Goal: Information Seeking & Learning: Learn about a topic

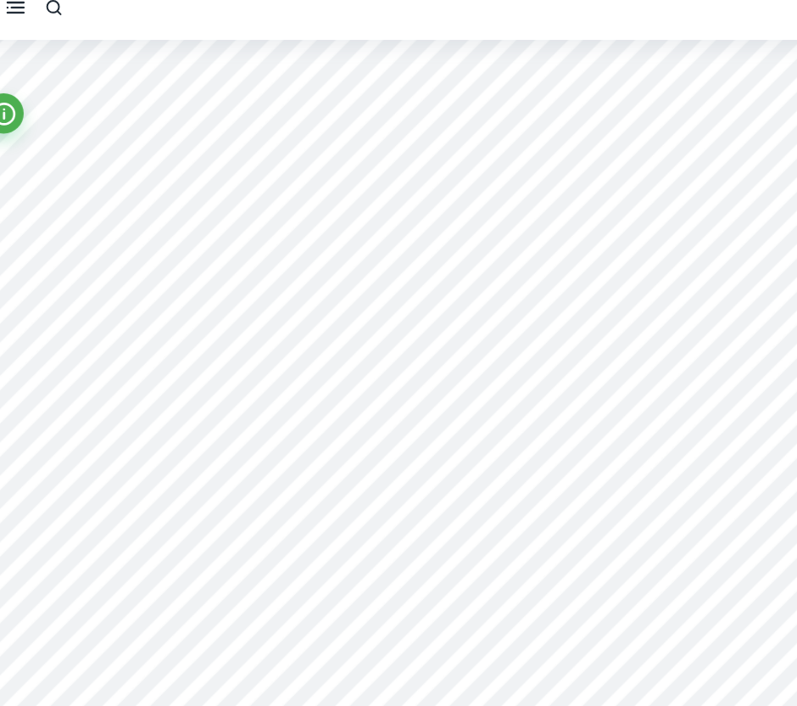
scroll to position [5, 0]
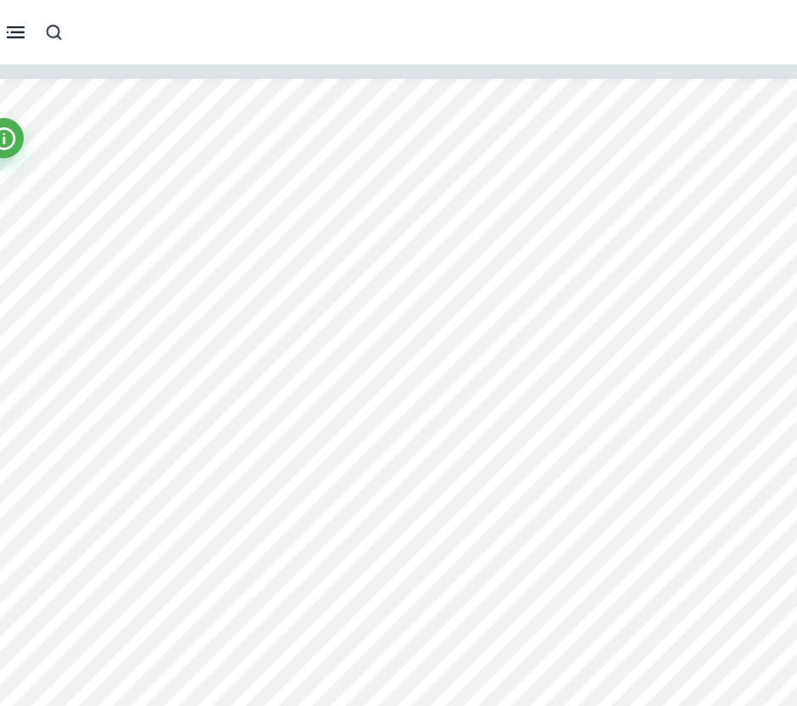
click at [84, 28] on icon "button" at bounding box center [76, 27] width 17 height 17
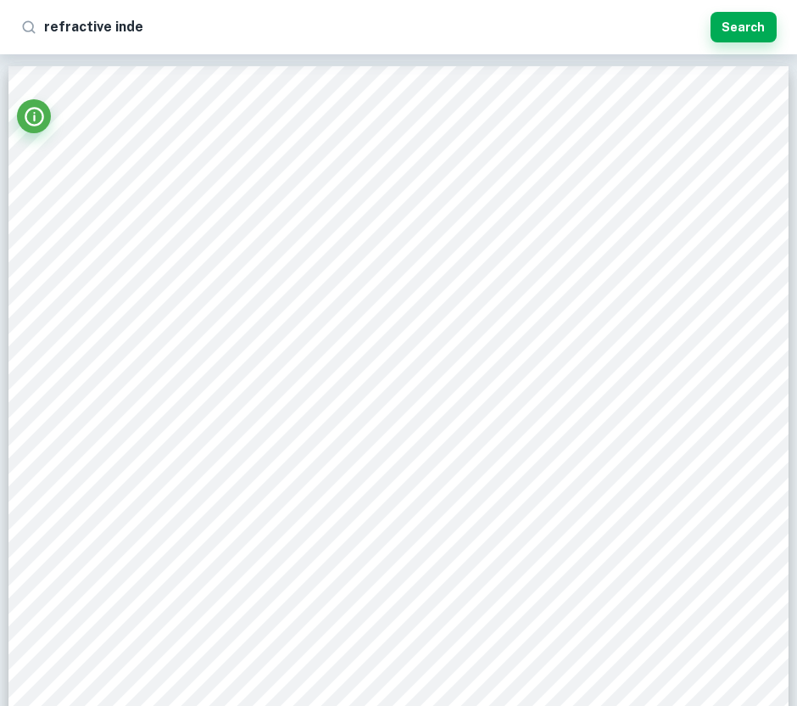
type input "refractive index"
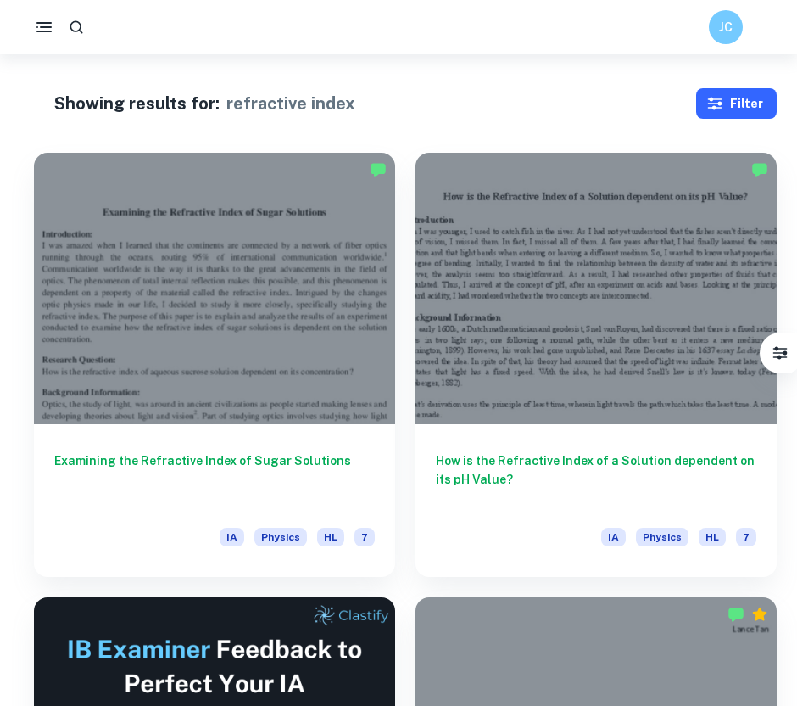
click at [717, 103] on icon "button" at bounding box center [715, 104] width 14 height 13
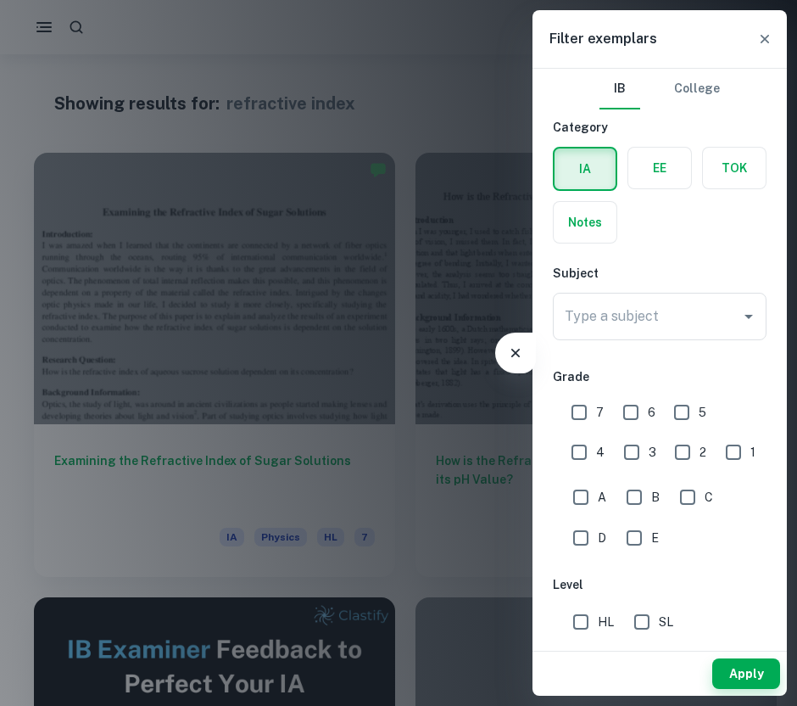
click at [638, 311] on input "Type a subject" at bounding box center [647, 316] width 173 height 32
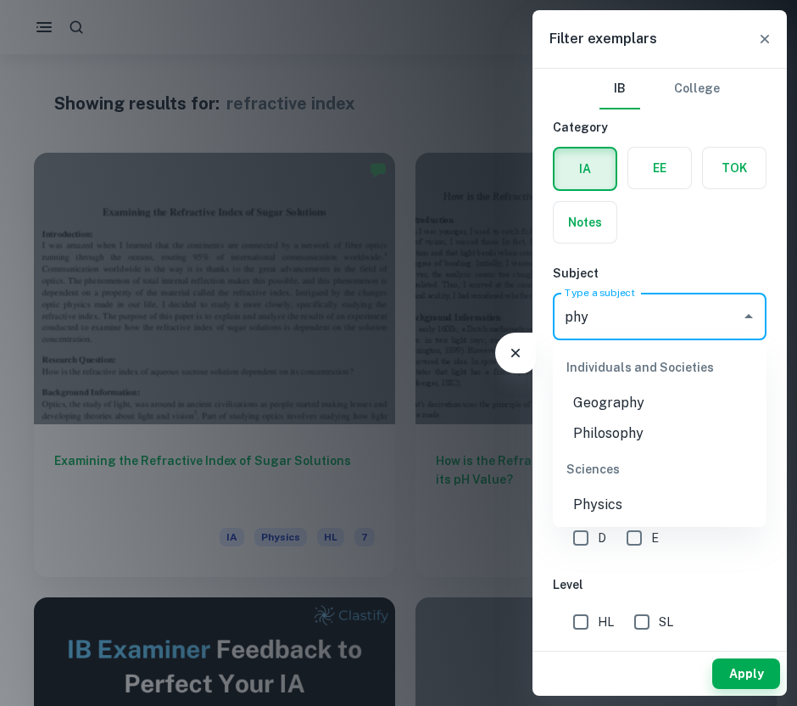
click at [628, 503] on li "Physics" at bounding box center [660, 504] width 214 height 31
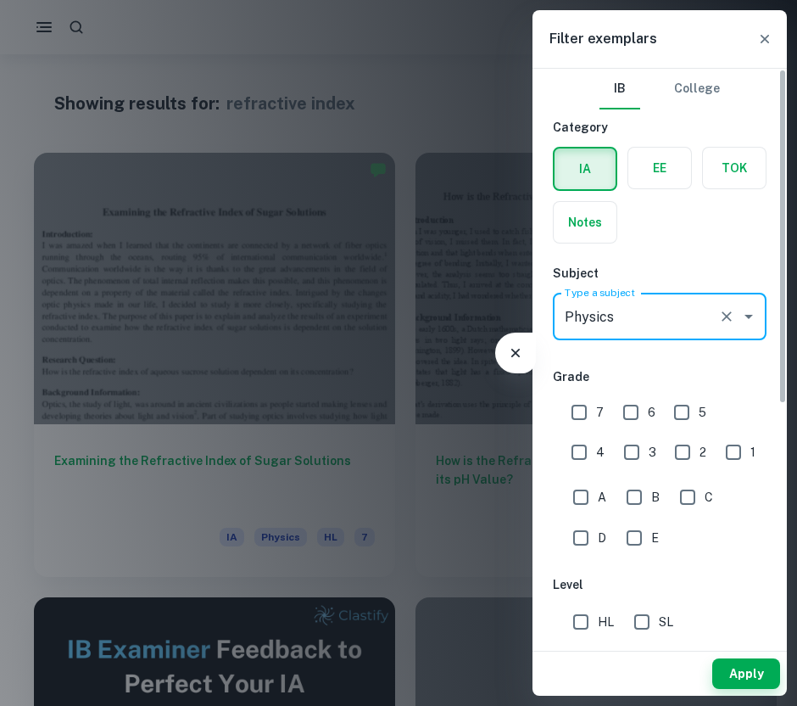
type input "Physics"
click at [590, 620] on input "HL" at bounding box center [581, 622] width 34 height 34
checkbox input "true"
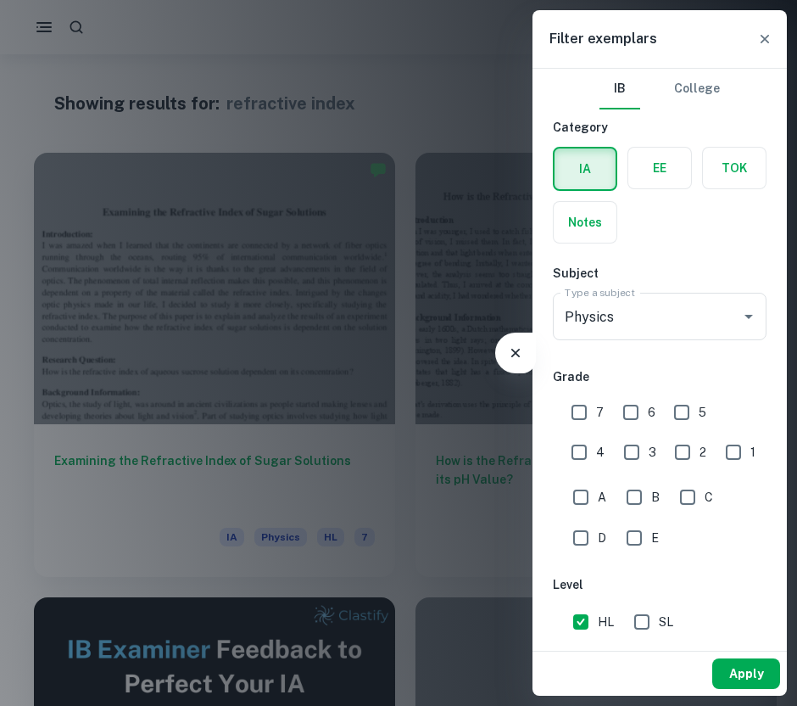
click at [742, 669] on button "Apply" at bounding box center [746, 673] width 68 height 31
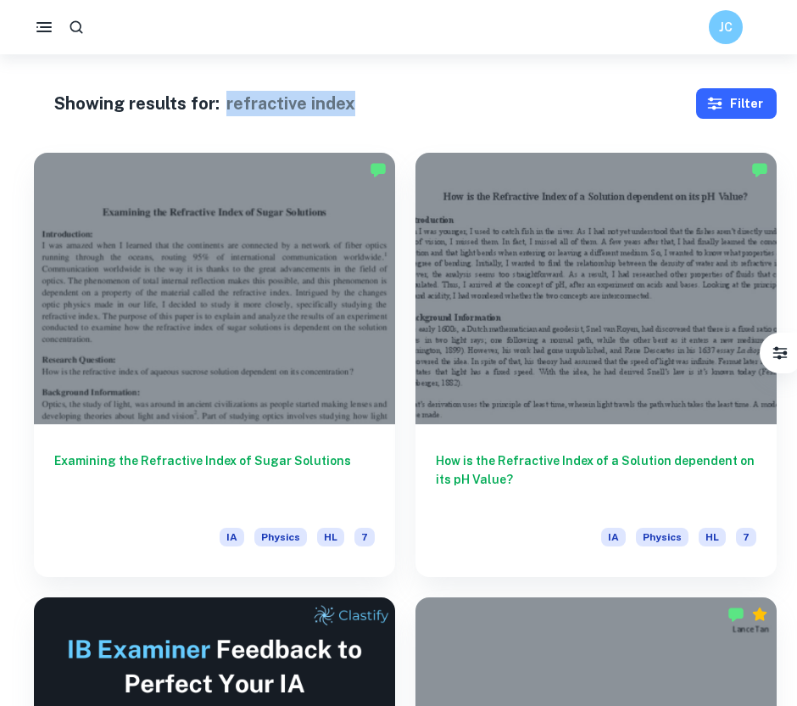
drag, startPoint x: 368, startPoint y: 93, endPoint x: 224, endPoint y: 95, distance: 144.2
click at [224, 95] on div "Showing results for: refractive index" at bounding box center [358, 103] width 608 height 25
copy h1 "refractive index"
click at [79, 32] on icon "button" at bounding box center [77, 28] width 18 height 18
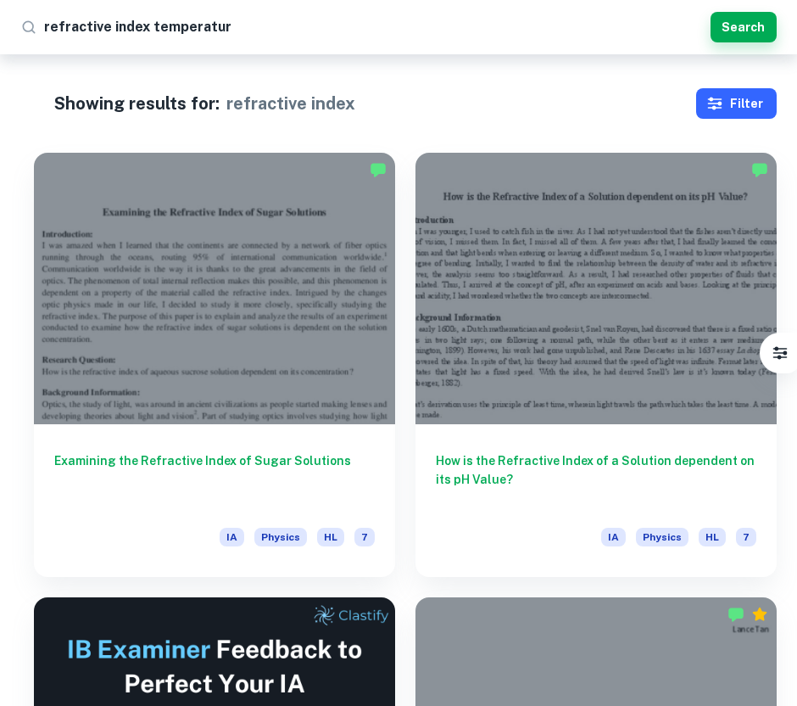
type input "refractive index temperature"
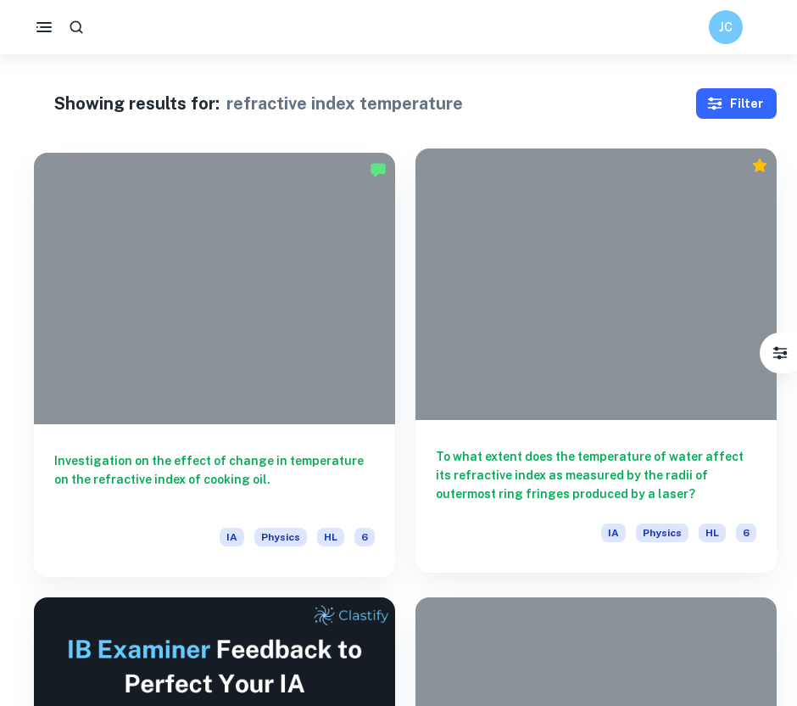
click at [498, 279] on div at bounding box center [596, 283] width 361 height 271
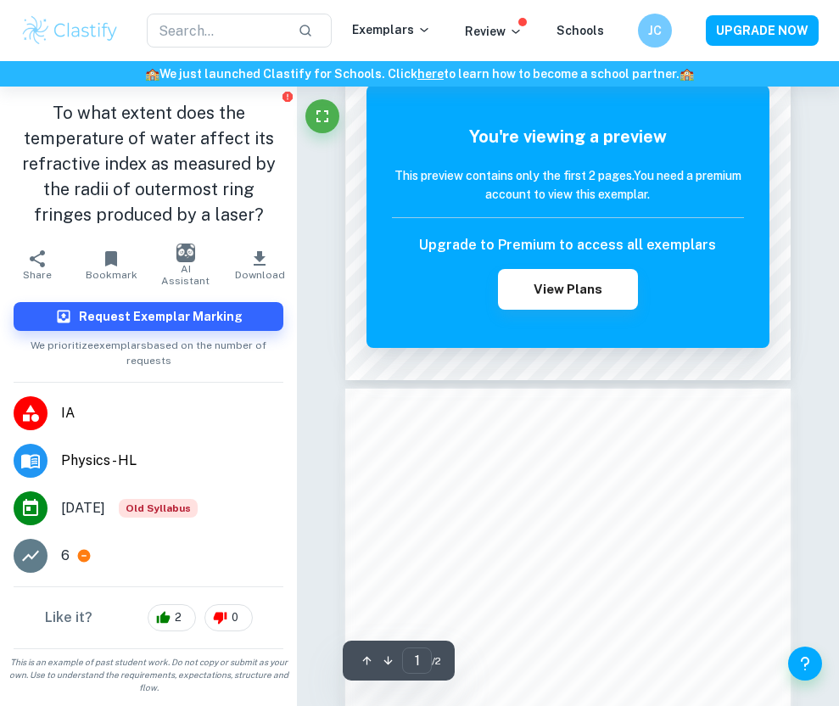
scroll to position [406, 0]
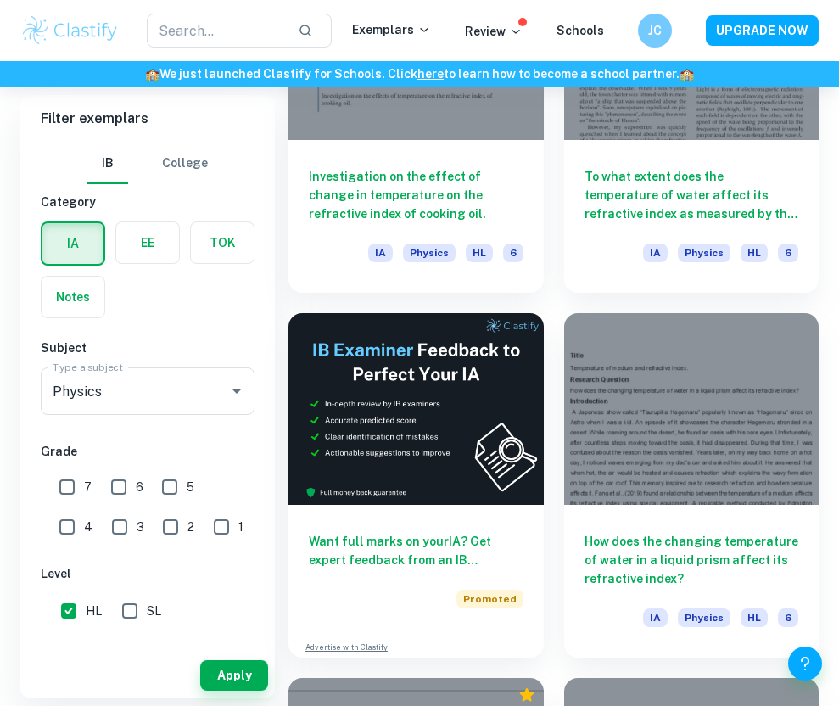
scroll to position [430, 0]
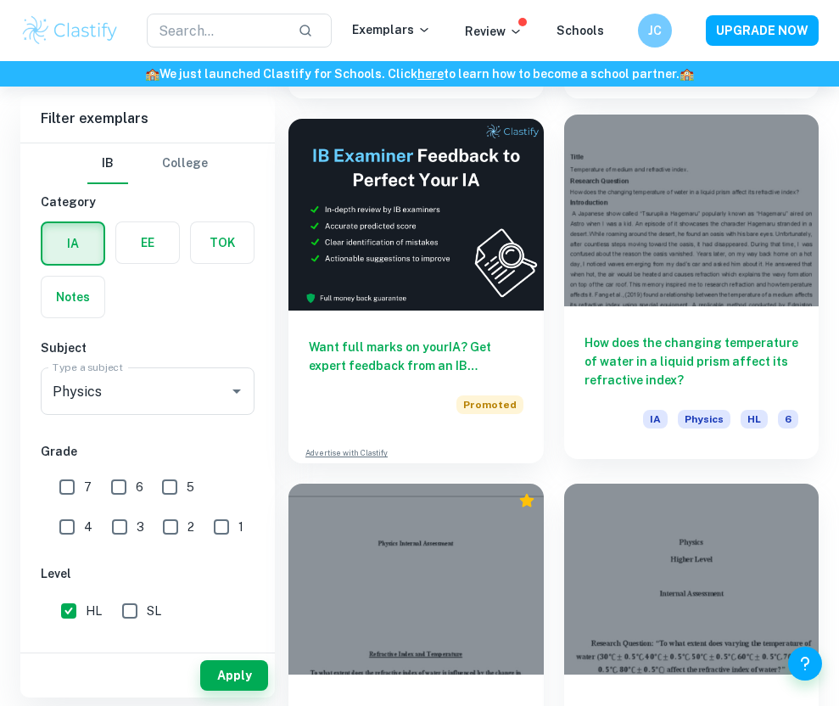
click at [744, 266] on div at bounding box center [691, 209] width 255 height 191
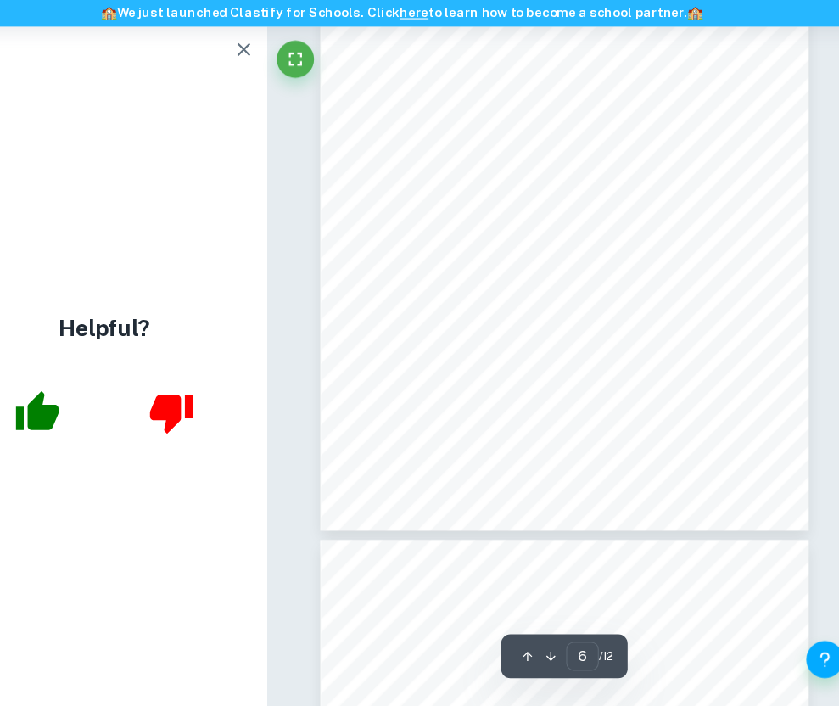
scroll to position [3534, 0]
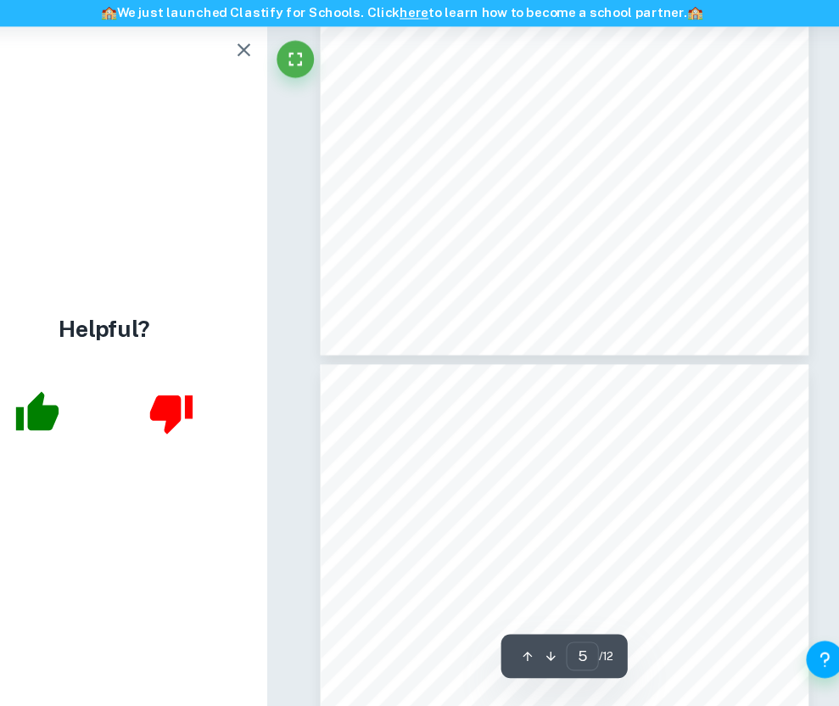
type input "6"
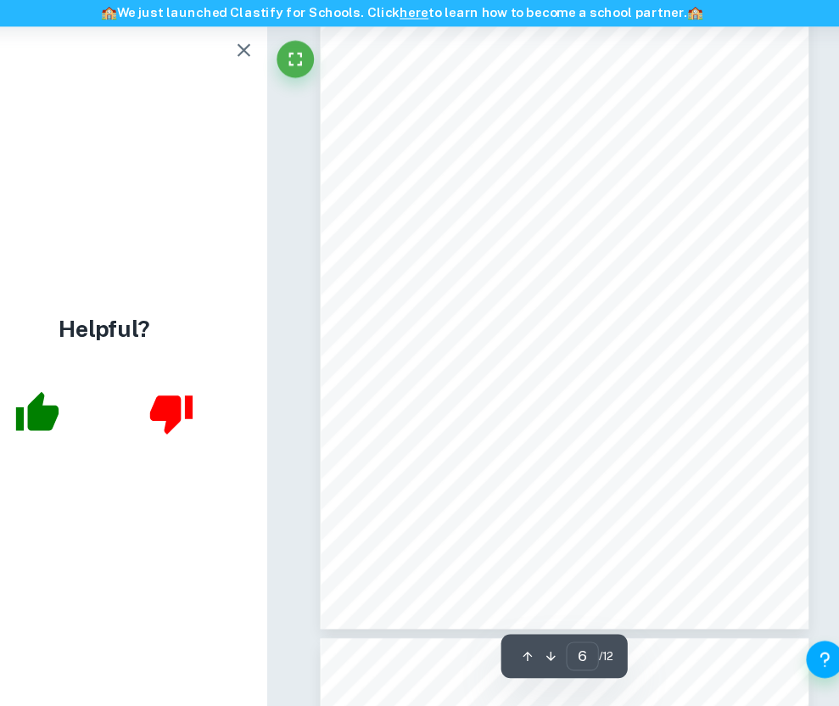
scroll to position [3585, 0]
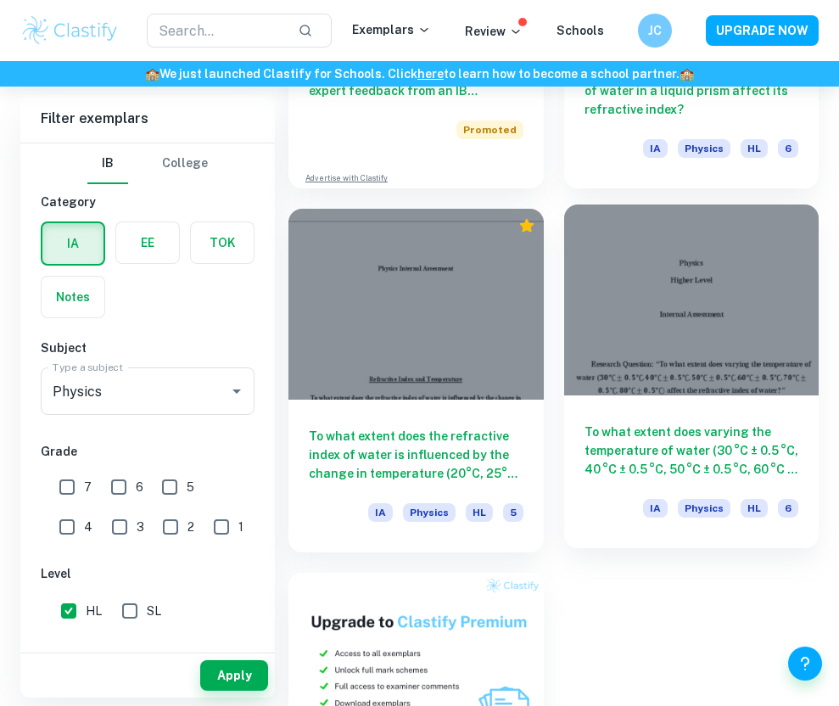
scroll to position [709, 0]
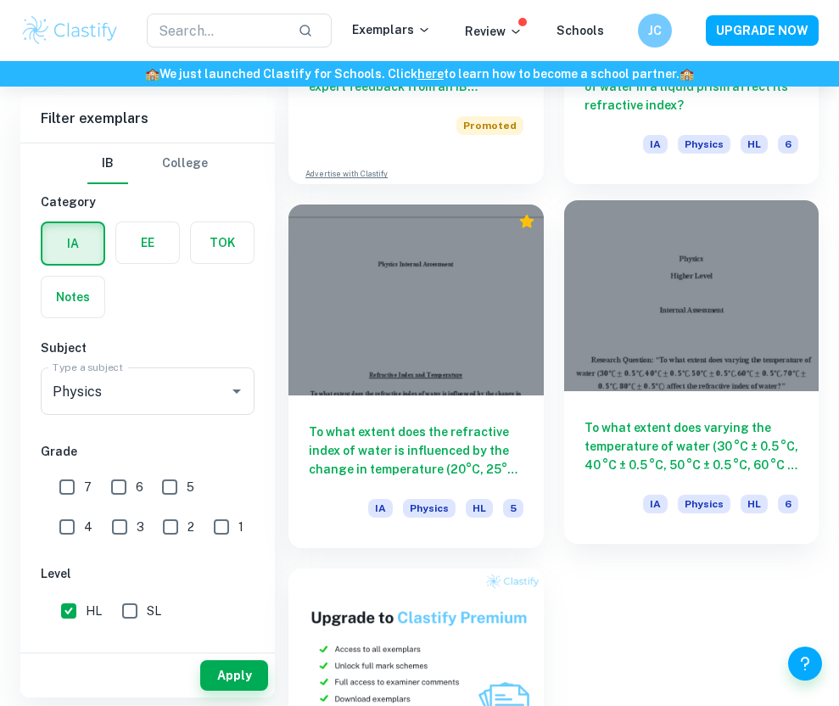
click at [631, 313] on div at bounding box center [691, 295] width 255 height 191
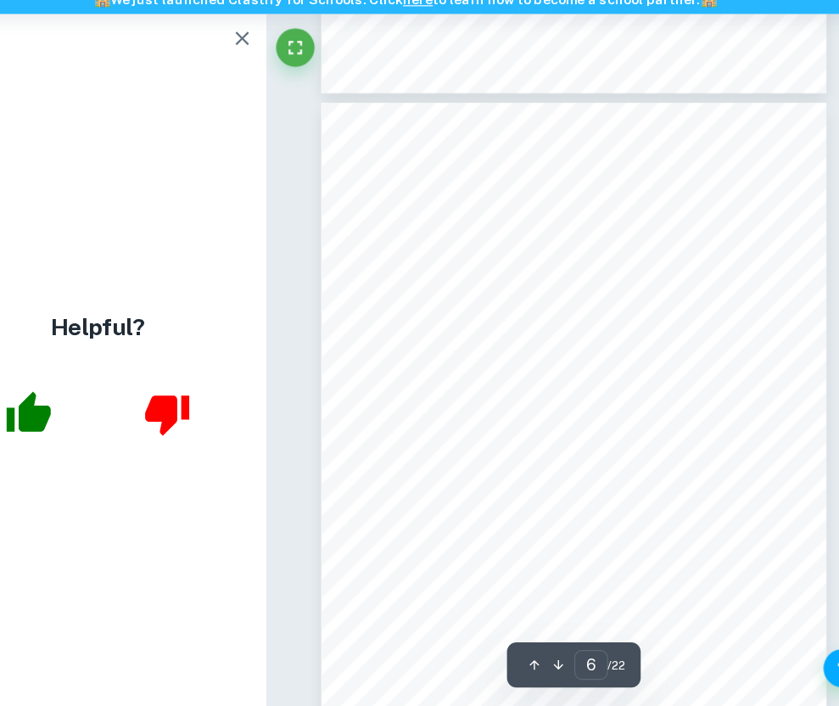
scroll to position [3322, 0]
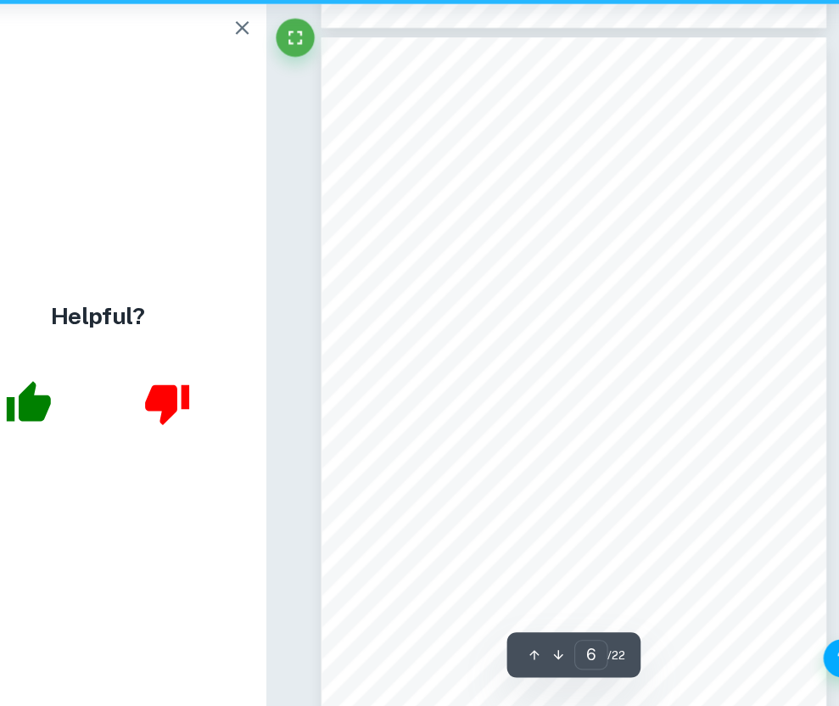
click at [290, 107] on button "button" at bounding box center [276, 108] width 34 height 34
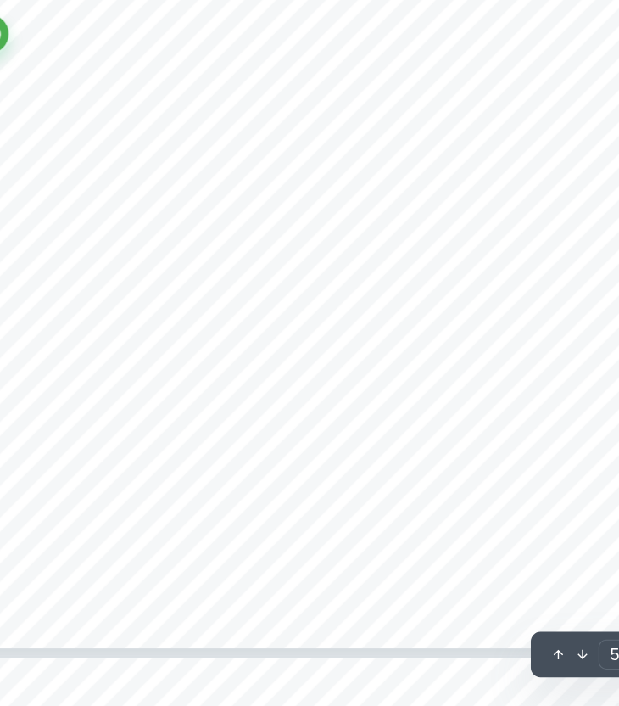
scroll to position [3860, 0]
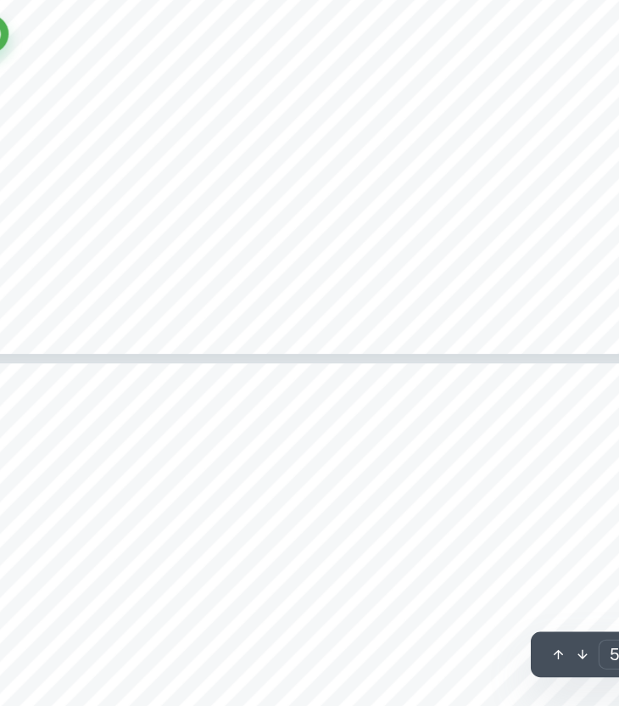
type input "6"
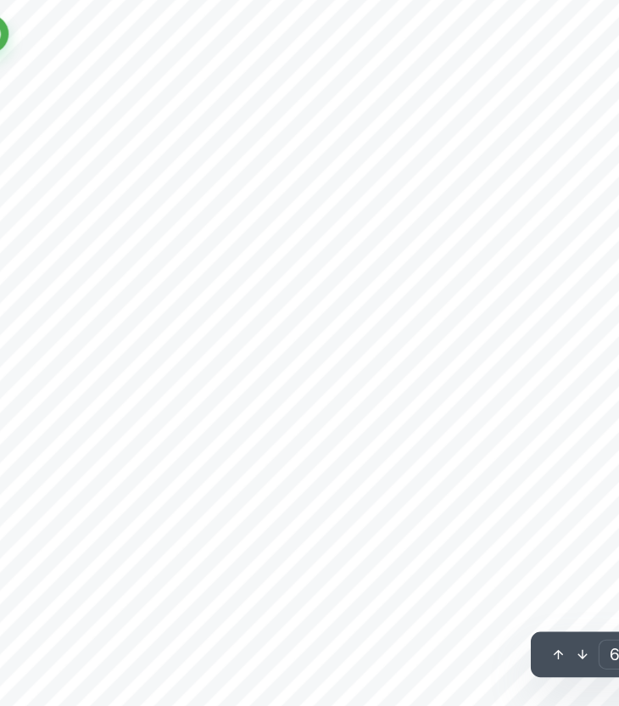
scroll to position [4661, 0]
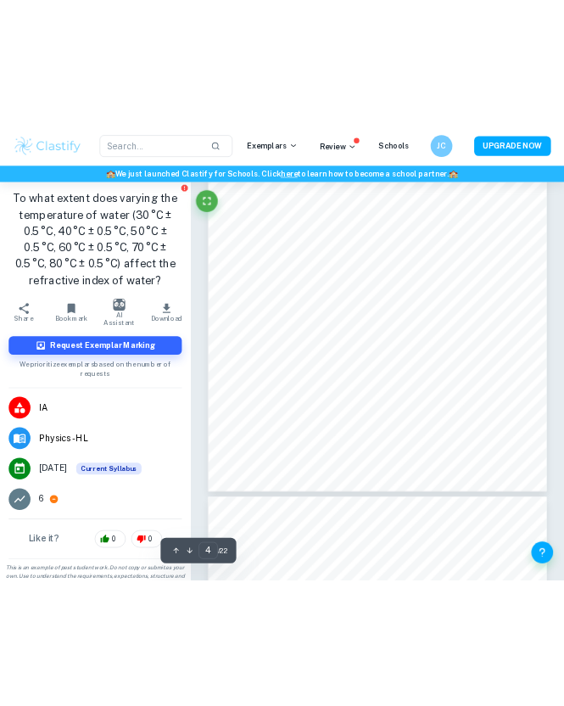
scroll to position [2515, 0]
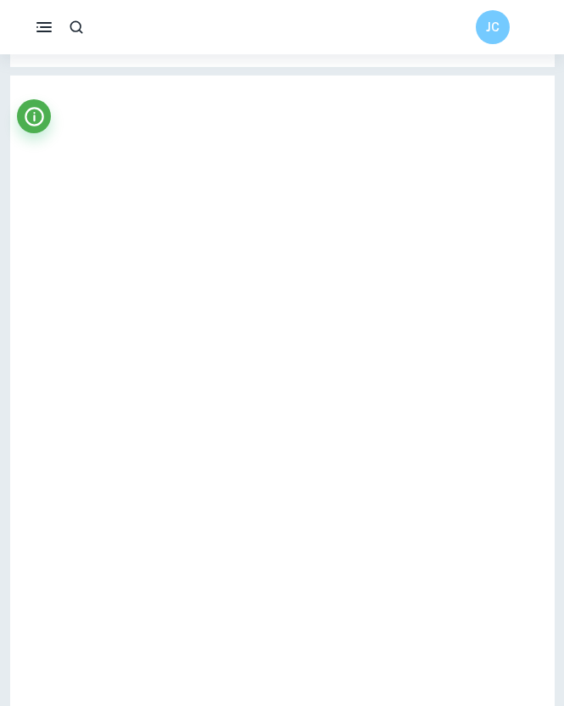
type input "4"
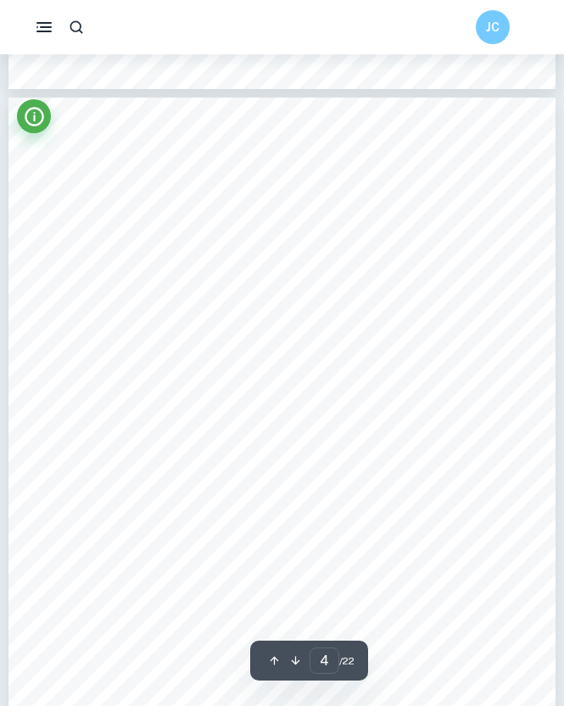
scroll to position [2504, 0]
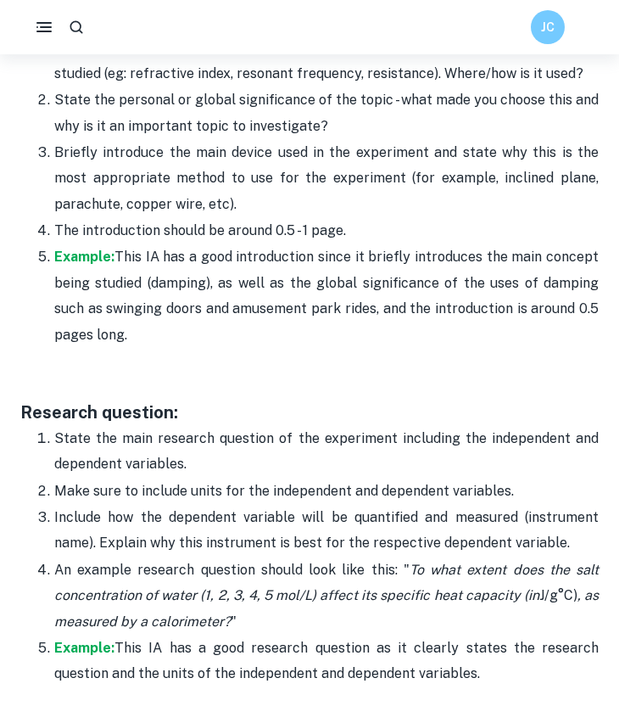
scroll to position [1522, 0]
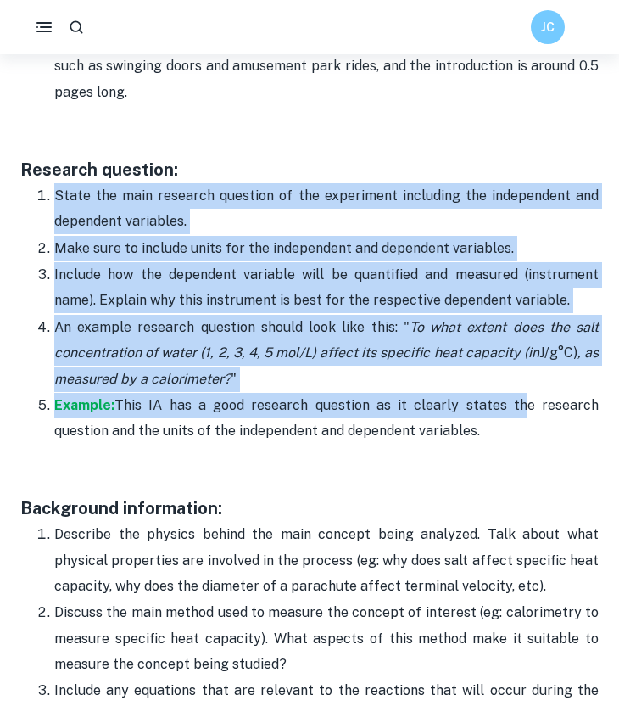
drag, startPoint x: 243, startPoint y: 170, endPoint x: 522, endPoint y: 408, distance: 367.0
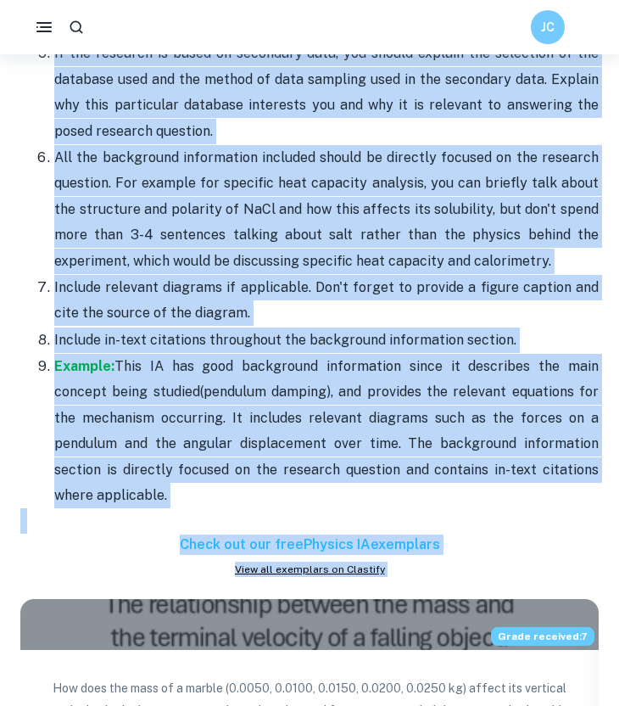
scroll to position [2318, 0]
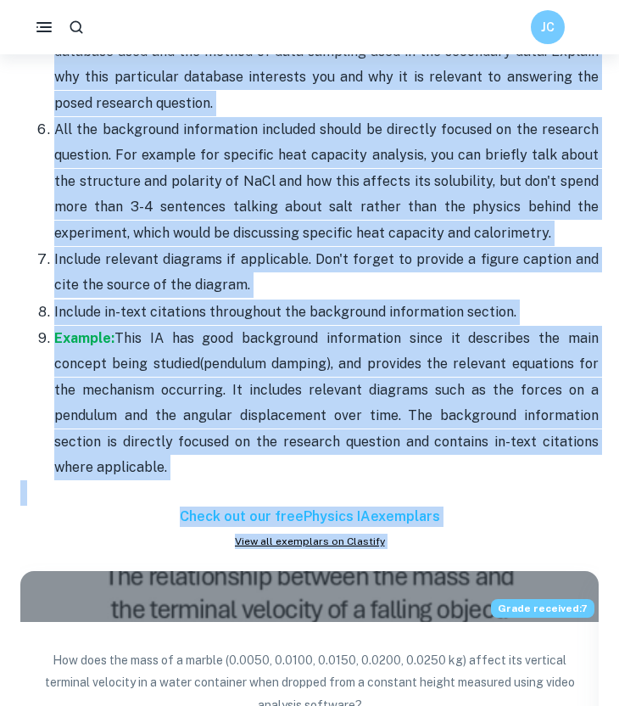
drag, startPoint x: 58, startPoint y: 166, endPoint x: 177, endPoint y: 472, distance: 328.7
click at [177, 472] on ol "Describe the physics behind the main concept being analyzed. Talk about what ph…" at bounding box center [309, 102] width 578 height 755
click at [198, 292] on p "Include relevant diagrams if applicable. Don't forget to provide a figure capti…" at bounding box center [326, 273] width 544 height 52
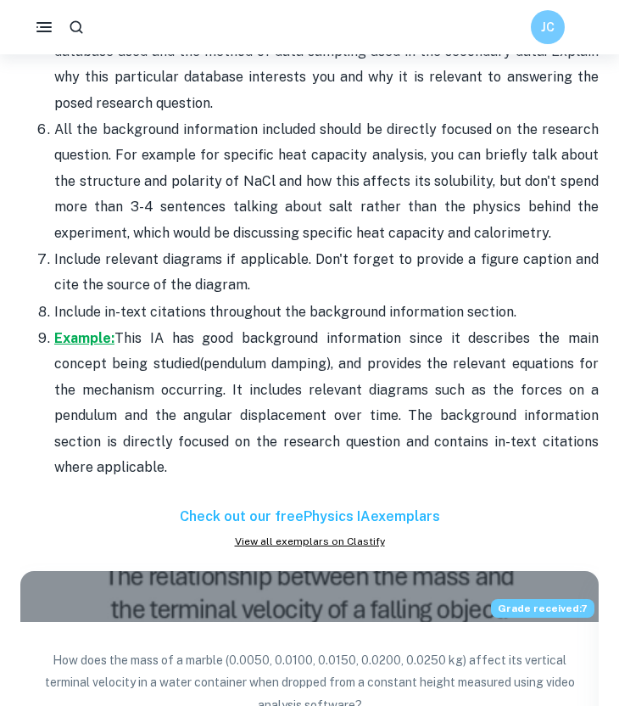
click at [98, 335] on strong "Example:" at bounding box center [84, 338] width 60 height 16
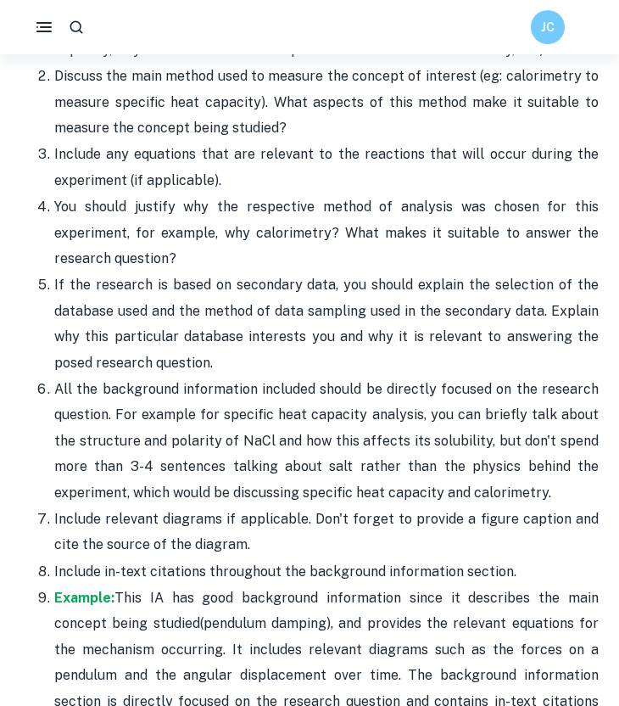
scroll to position [1976, 0]
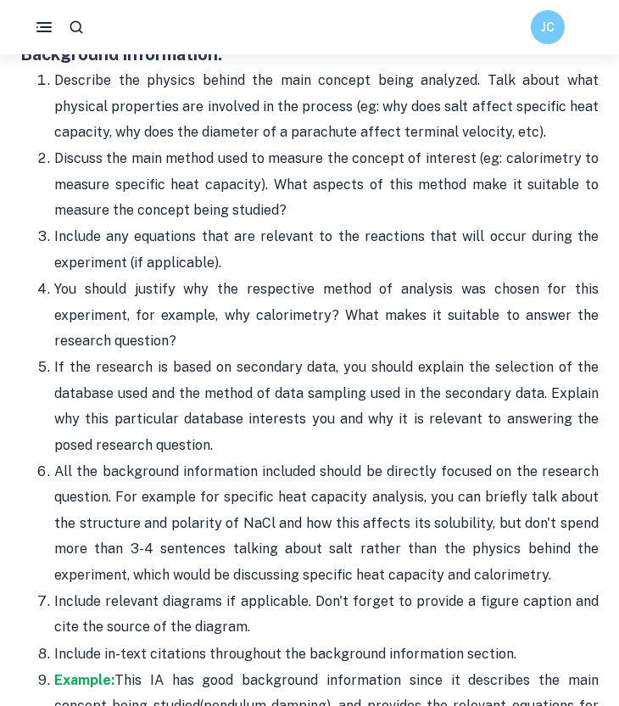
click at [272, 467] on p "All the background information included should be directly focused on the resea…" at bounding box center [326, 523] width 544 height 129
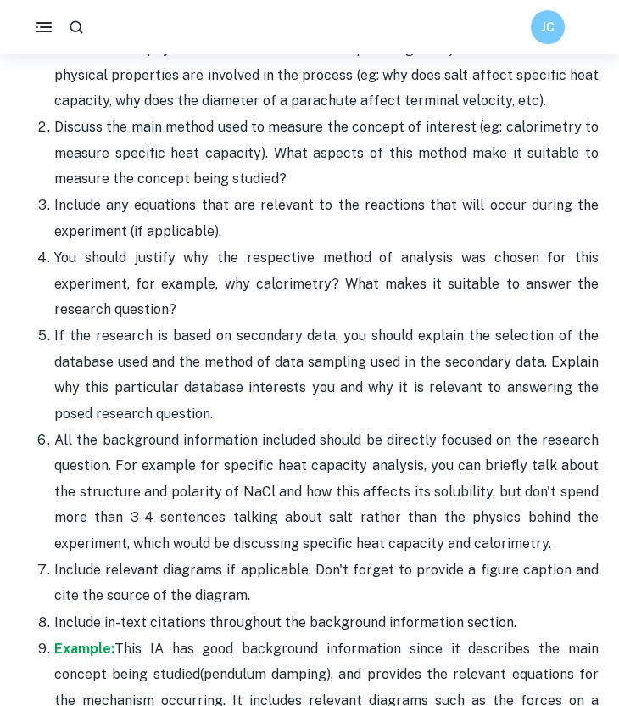
scroll to position [2008, 0]
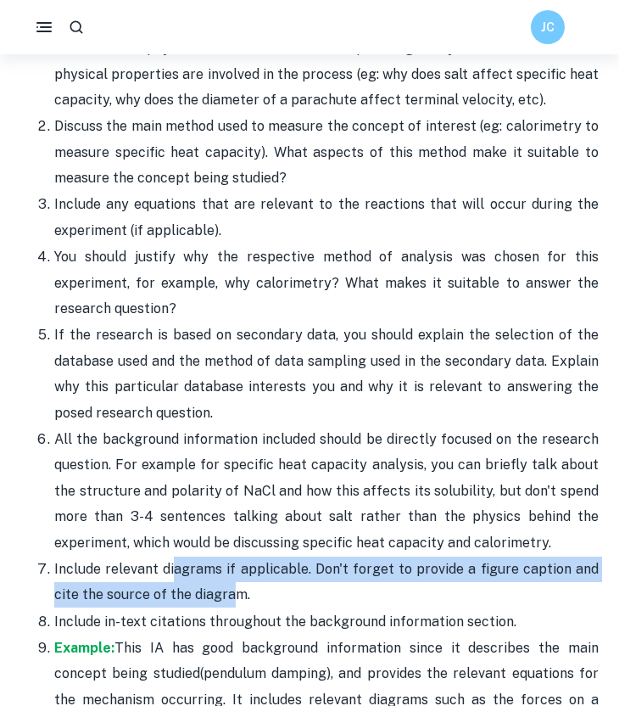
drag, startPoint x: 235, startPoint y: 593, endPoint x: 174, endPoint y: 579, distance: 62.6
click at [174, 579] on p "Include relevant diagrams if applicable. Don't forget to provide a figure capti…" at bounding box center [326, 582] width 544 height 52
click at [399, 574] on p "Include relevant diagrams if applicable. Don't forget to provide a figure capti…" at bounding box center [326, 582] width 544 height 52
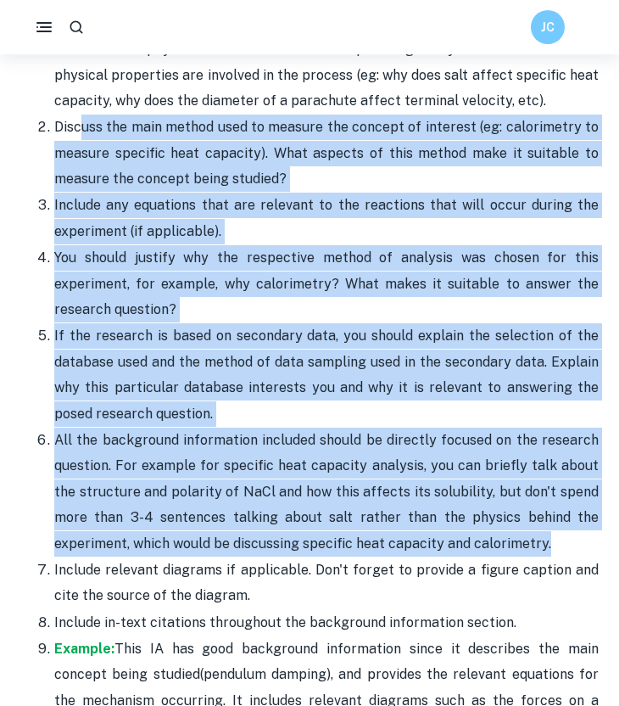
drag, startPoint x: 468, startPoint y: 552, endPoint x: 83, endPoint y: 139, distance: 564.7
click at [83, 139] on ol "Describe the physics behind the main concept being analyzed. Talk about what ph…" at bounding box center [309, 413] width 578 height 755
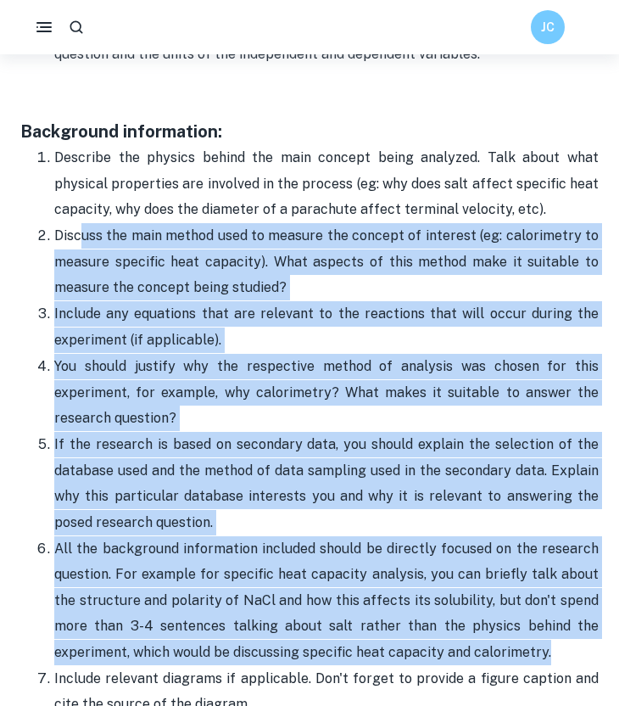
scroll to position [1921, 0]
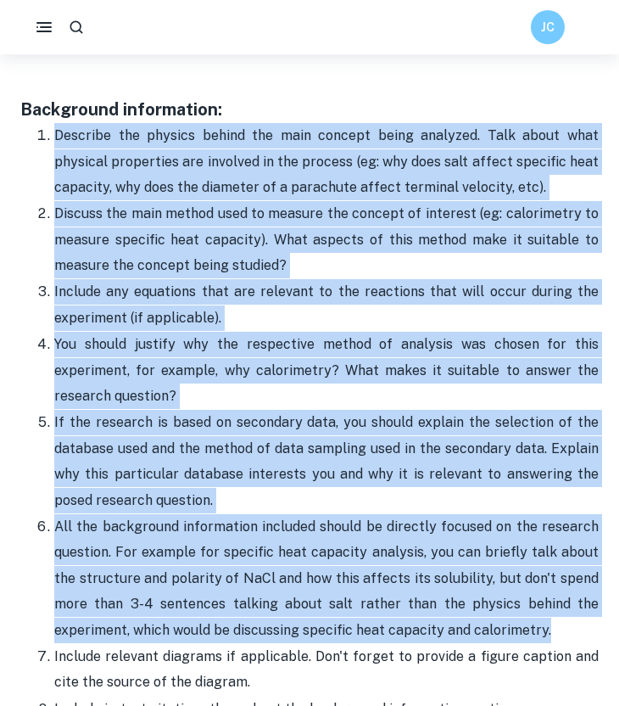
drag, startPoint x: 54, startPoint y: 138, endPoint x: 484, endPoint y: 625, distance: 649.5
click at [484, 625] on ol "Describe the physics behind the main concept being analyzed. Talk about what ph…" at bounding box center [309, 499] width 578 height 755
copy ol "Loremips dol sitamet consec adi elit seddoei tempo incididu. Utla etdol magn al…"
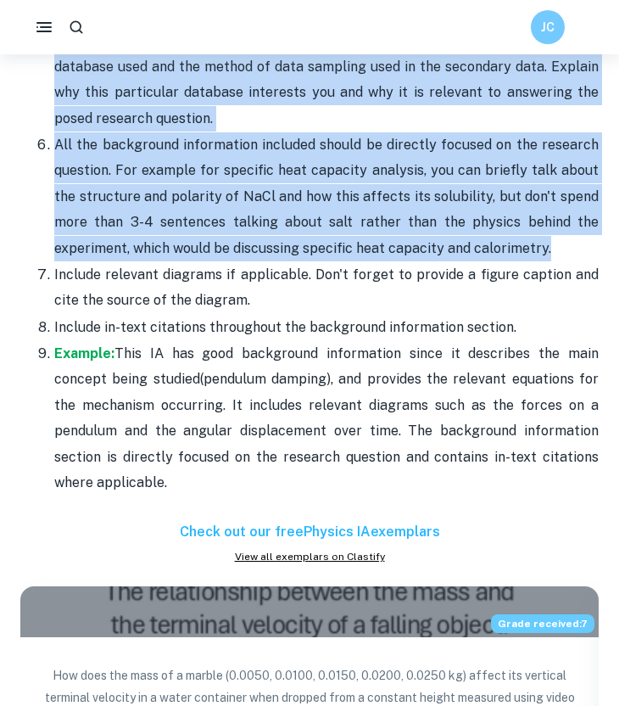
scroll to position [2376, 0]
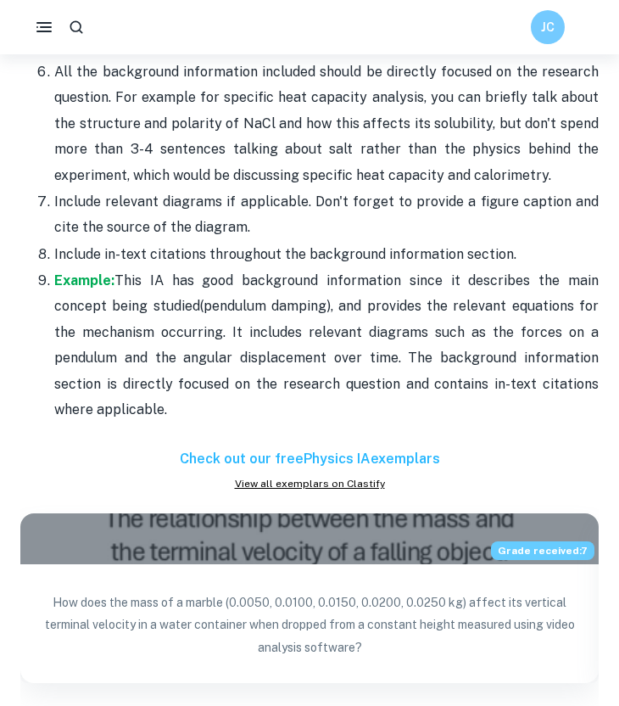
click at [273, 393] on p "Example: This IA has good background information since it describes the main co…" at bounding box center [326, 345] width 544 height 154
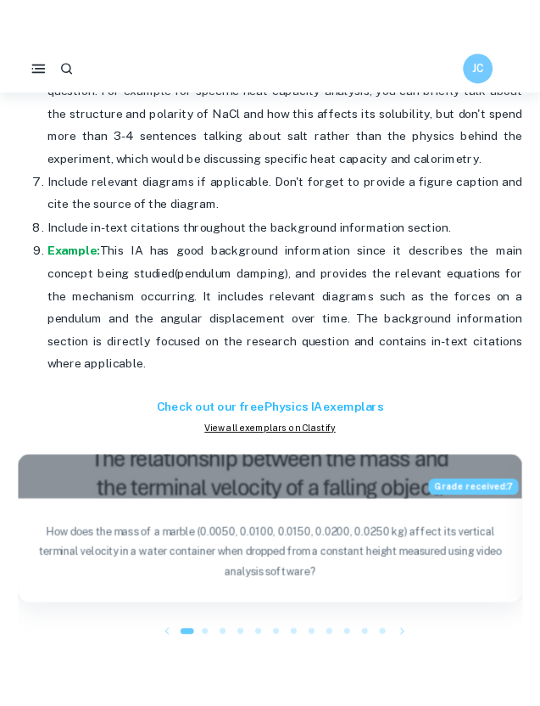
scroll to position [2420, 0]
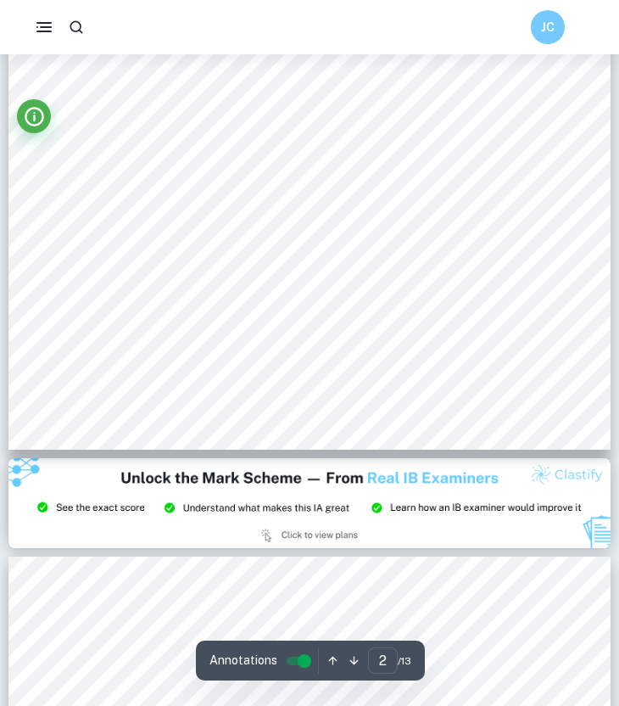
scroll to position [1284, 0]
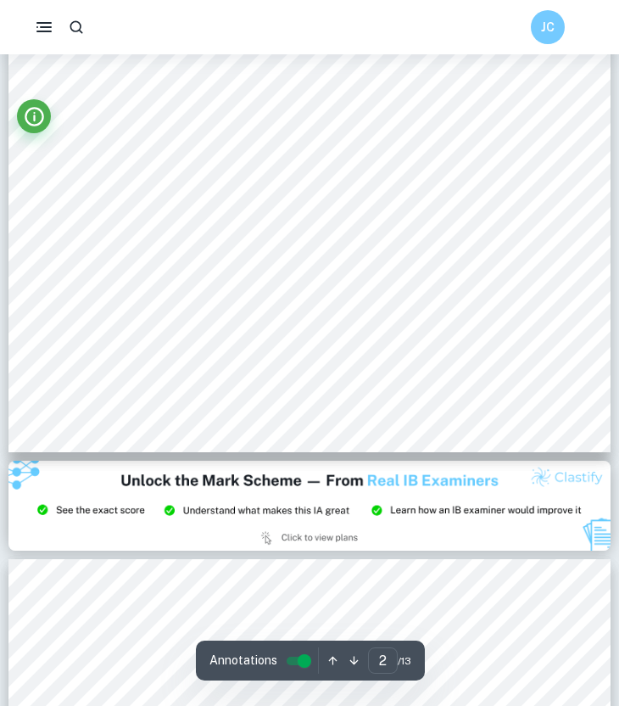
click at [250, 455] on div at bounding box center [309, 112] width 602 height 878
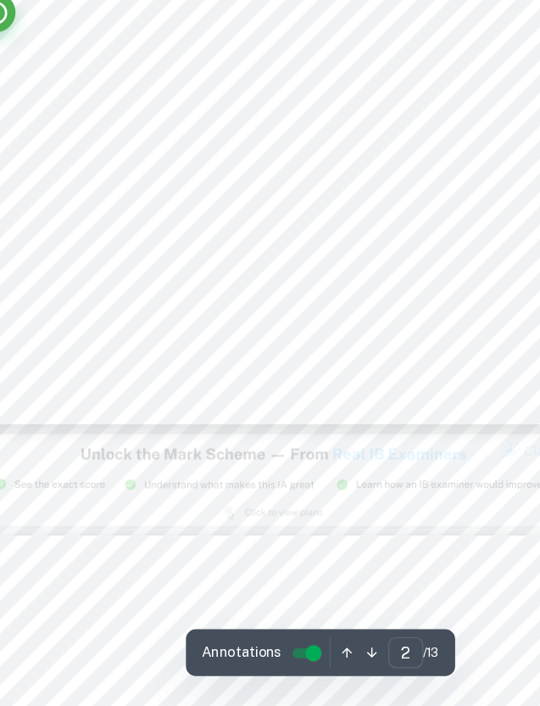
scroll to position [1288, 0]
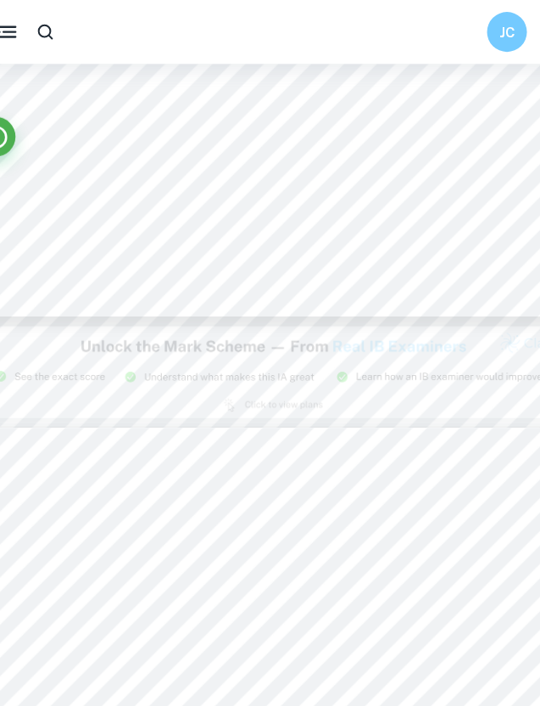
type input "2"
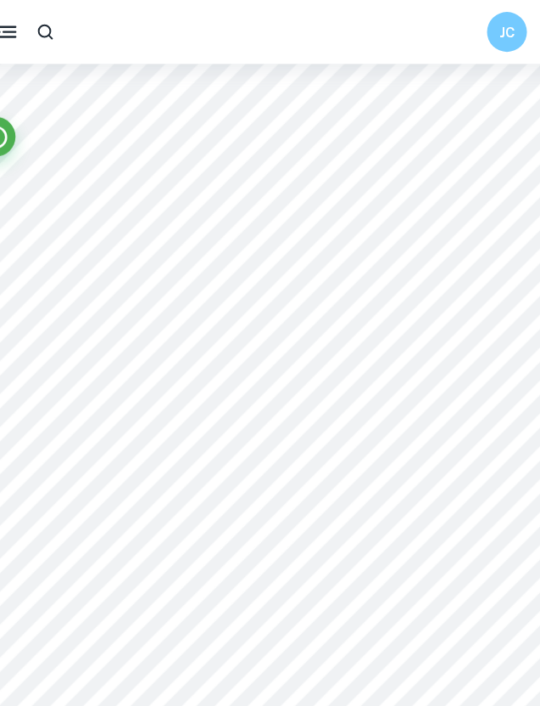
scroll to position [879, 0]
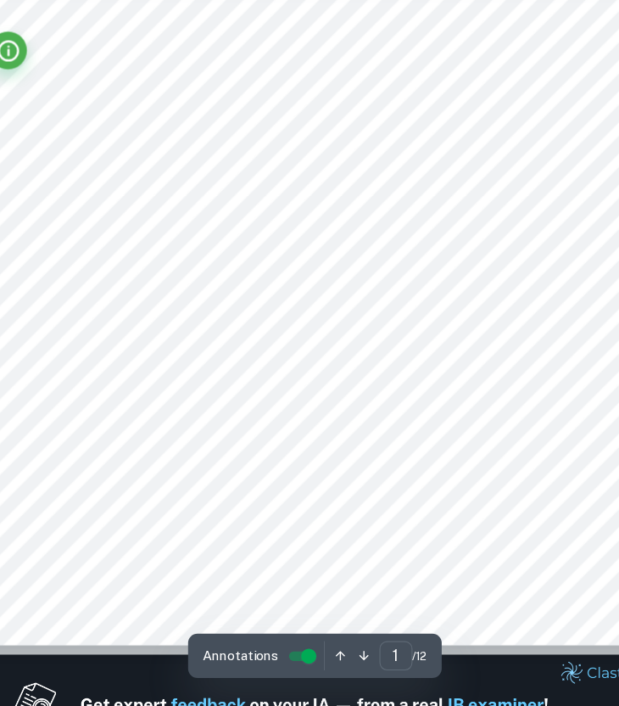
scroll to position [202, 0]
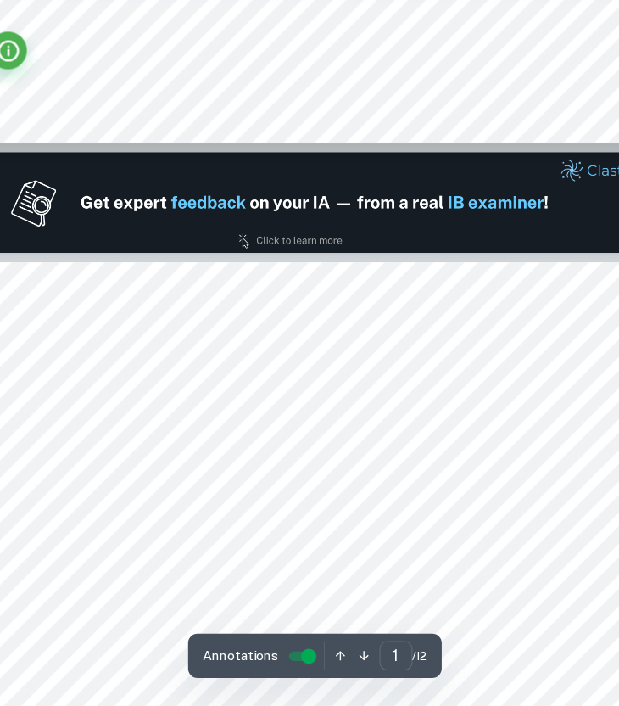
type input "2"
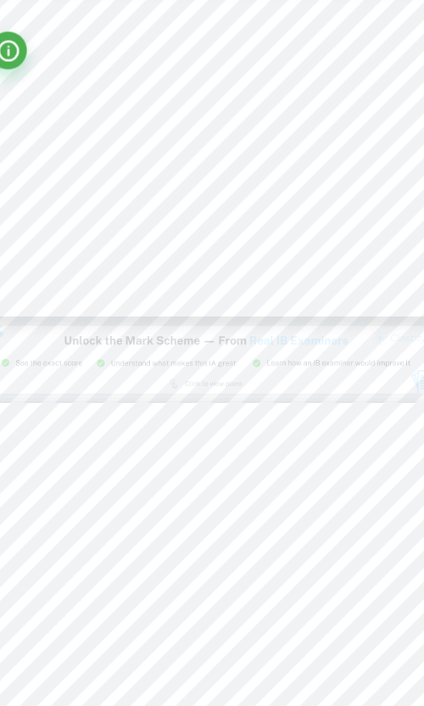
scroll to position [850, 0]
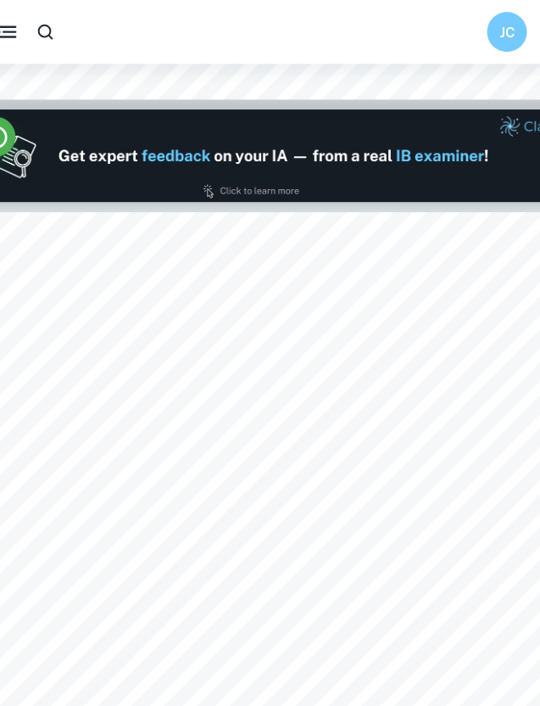
scroll to position [660, 0]
